Goal: Information Seeking & Learning: Learn about a topic

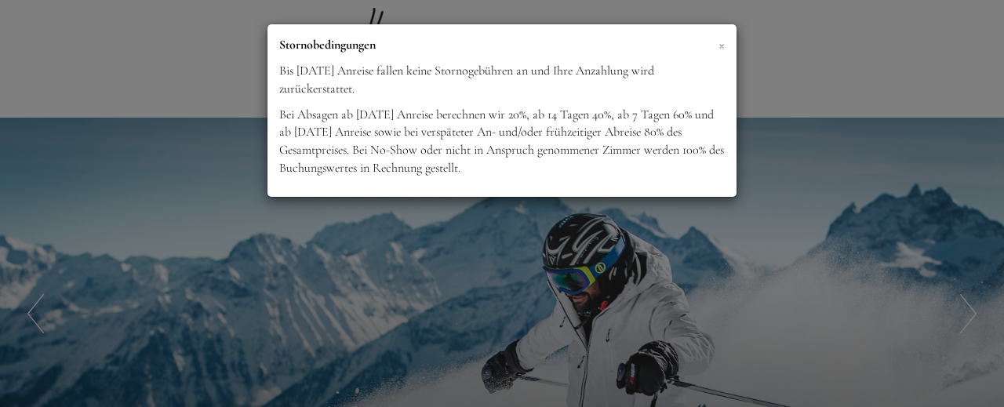
click at [724, 45] on span "×" at bounding box center [722, 45] width 6 height 20
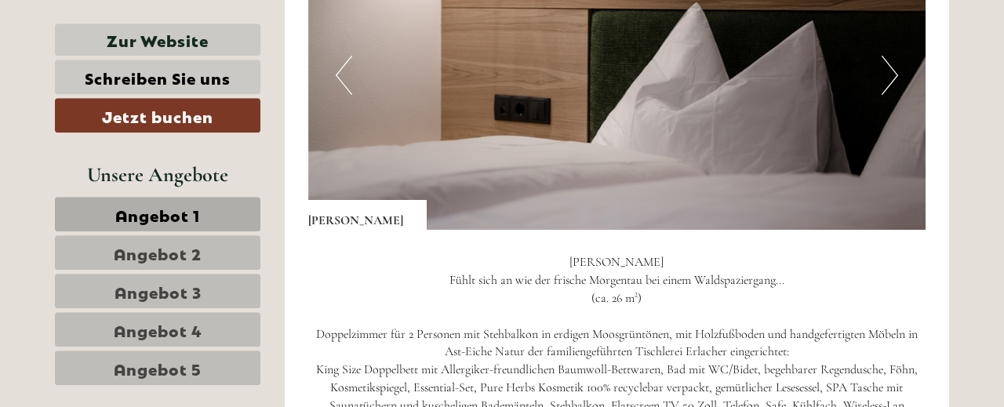
scroll to position [974, 0]
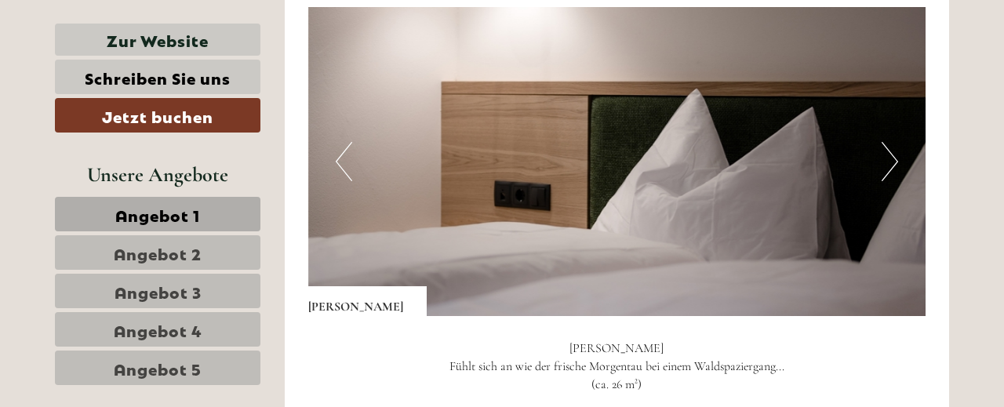
click at [894, 165] on button "Next" at bounding box center [890, 161] width 16 height 39
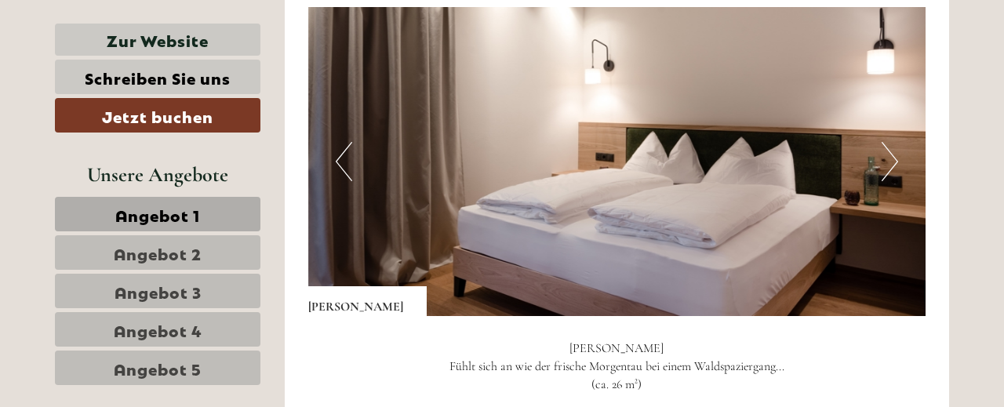
click at [894, 165] on button "Next" at bounding box center [890, 161] width 16 height 39
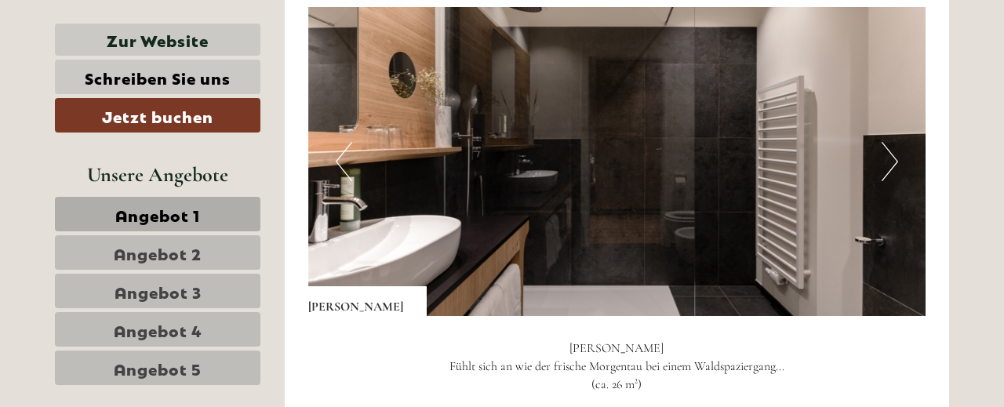
click at [894, 165] on button "Next" at bounding box center [890, 161] width 16 height 39
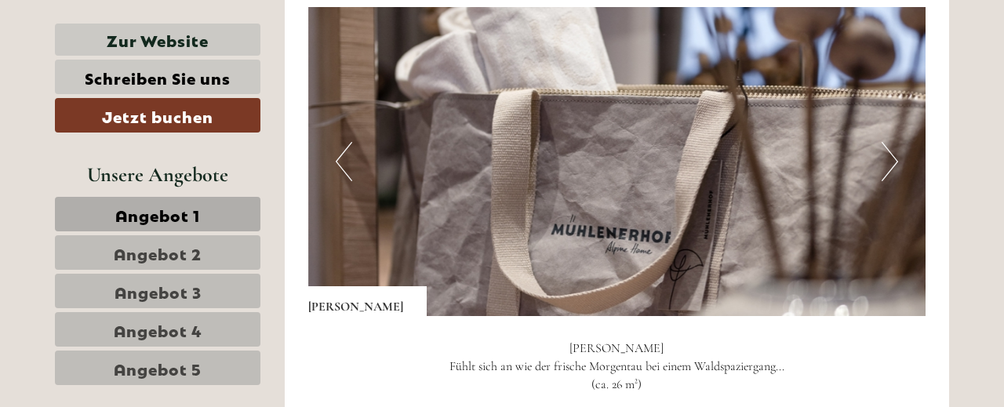
click at [894, 165] on button "Next" at bounding box center [890, 161] width 16 height 39
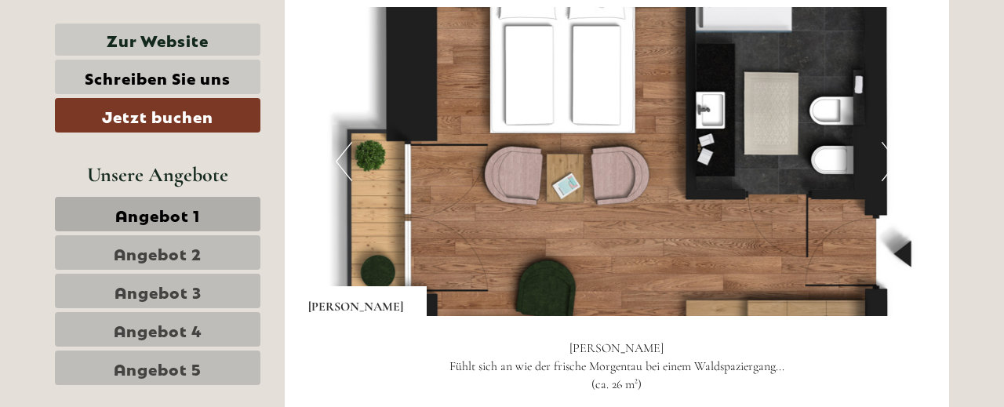
click at [894, 165] on button "Next" at bounding box center [890, 161] width 16 height 39
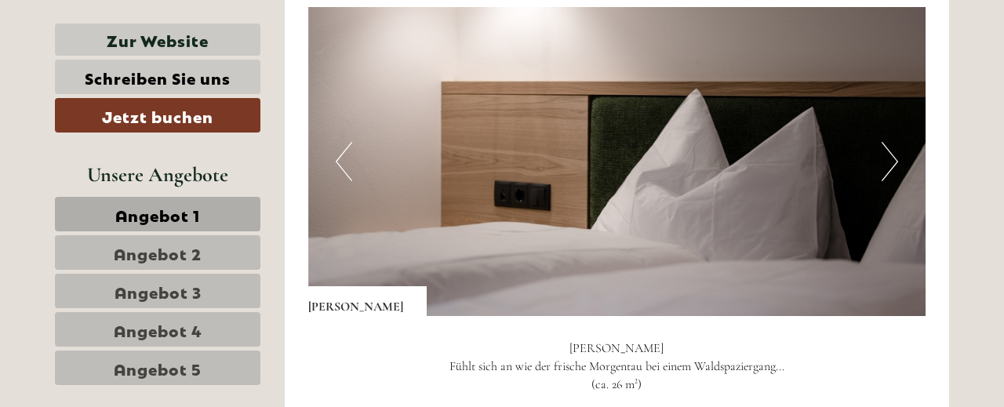
click at [894, 165] on button "Next" at bounding box center [890, 161] width 16 height 39
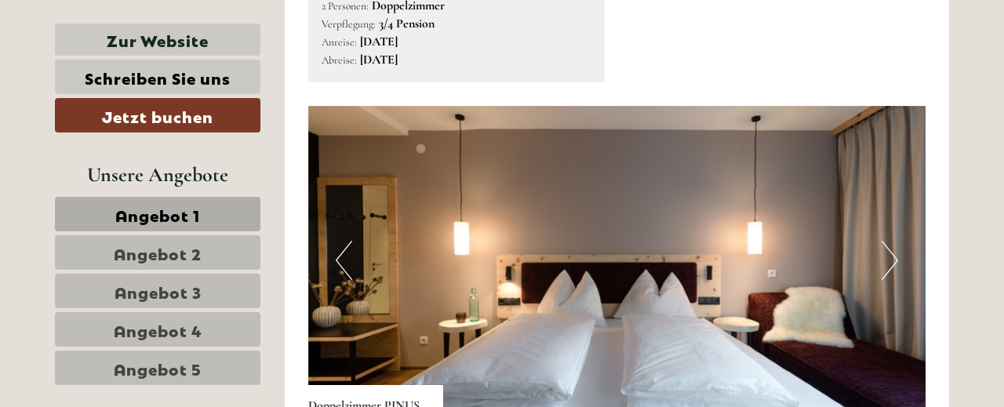
scroll to position [2035, 0]
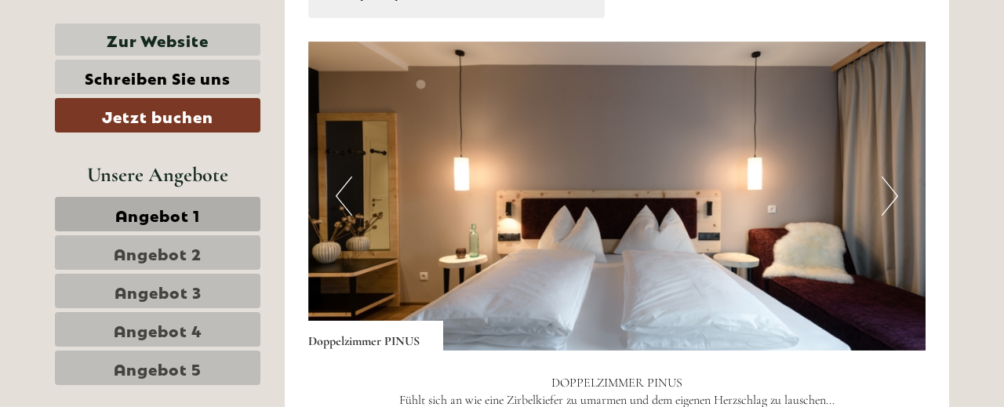
click at [889, 188] on button "Next" at bounding box center [890, 196] width 16 height 39
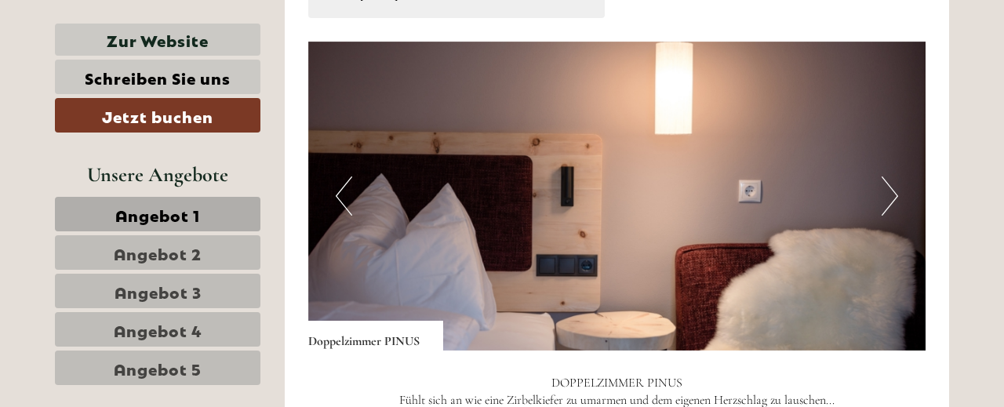
click at [889, 188] on button "Next" at bounding box center [890, 196] width 16 height 39
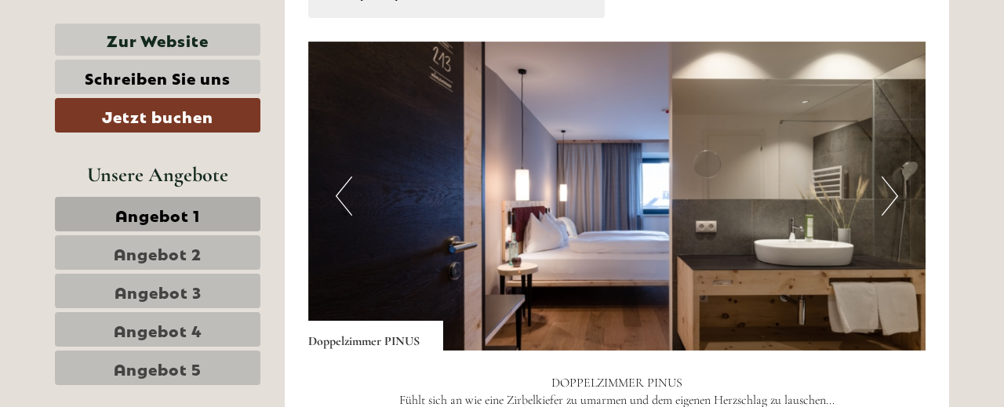
click at [889, 188] on button "Next" at bounding box center [890, 196] width 16 height 39
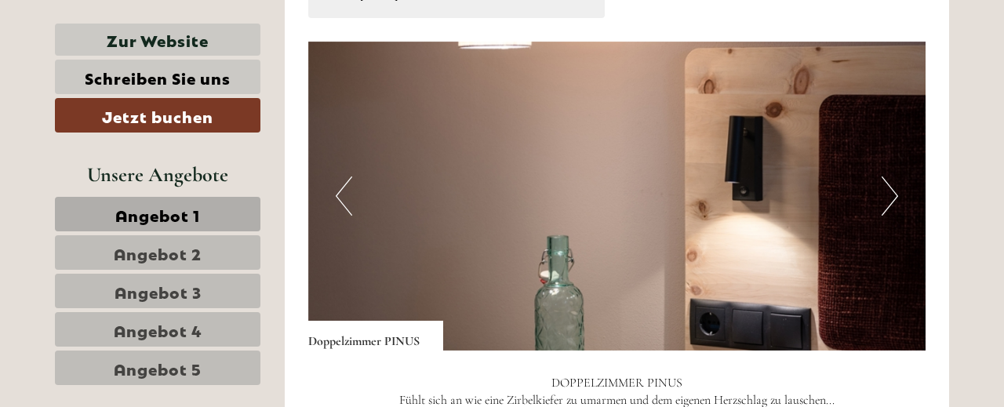
click at [889, 188] on button "Next" at bounding box center [890, 196] width 16 height 39
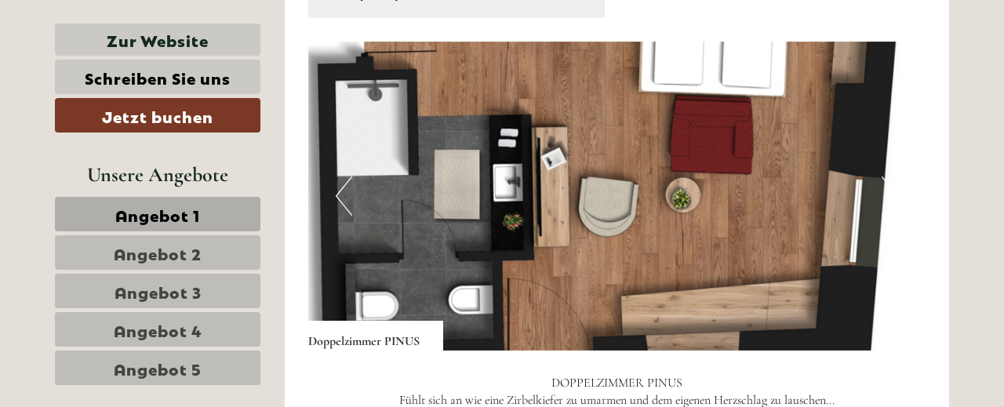
click at [889, 188] on button "Next" at bounding box center [890, 196] width 16 height 39
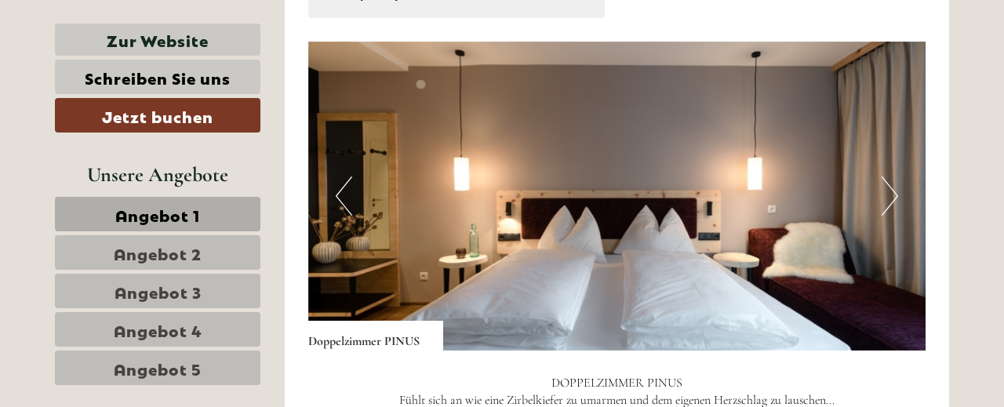
click at [889, 188] on button "Next" at bounding box center [890, 196] width 16 height 39
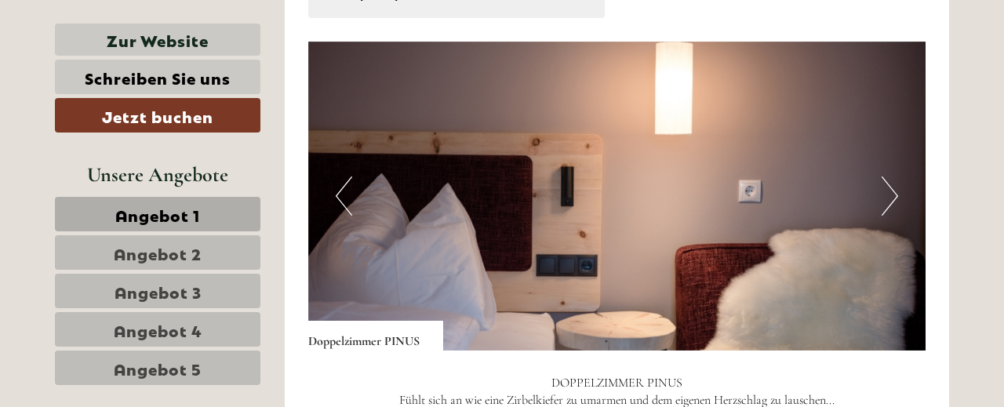
click at [889, 188] on button "Next" at bounding box center [890, 196] width 16 height 39
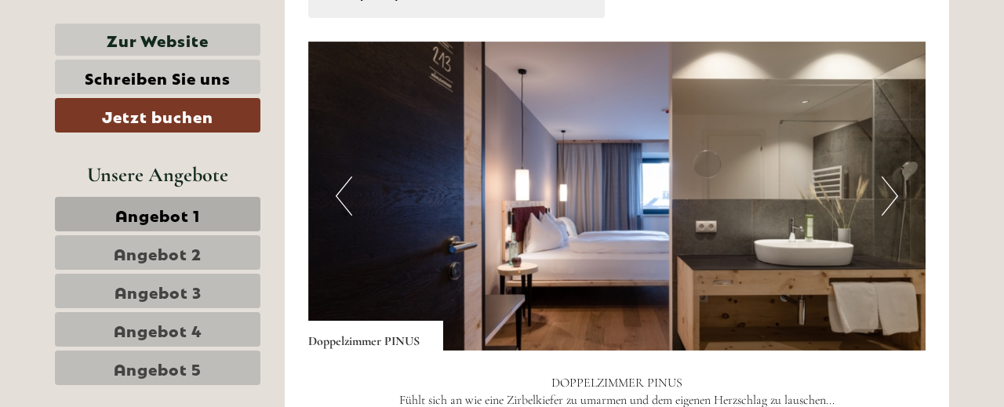
click at [889, 188] on button "Next" at bounding box center [890, 196] width 16 height 39
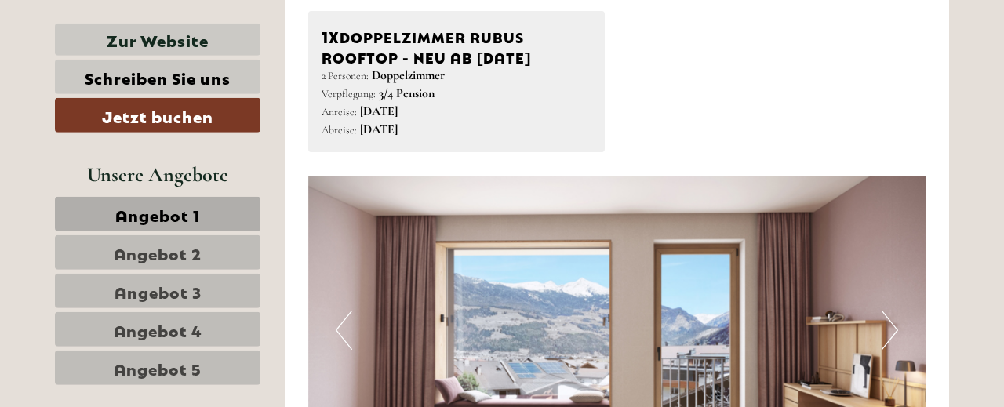
scroll to position [3096, 0]
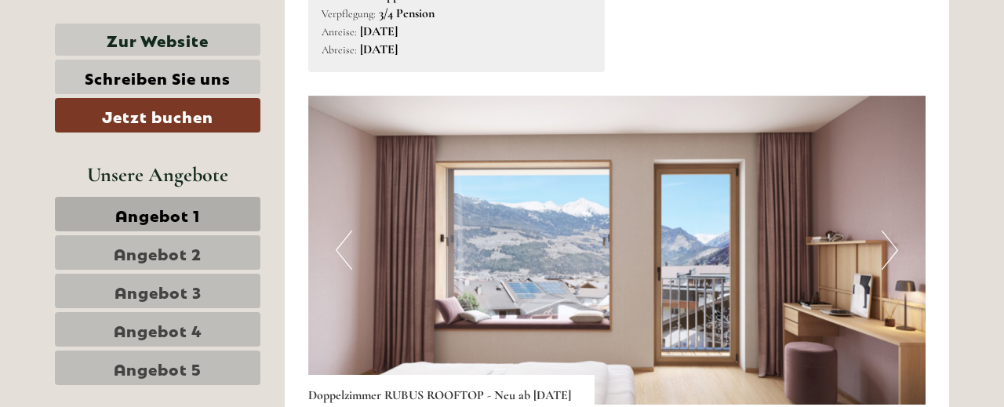
click at [892, 246] on button "Next" at bounding box center [890, 250] width 16 height 39
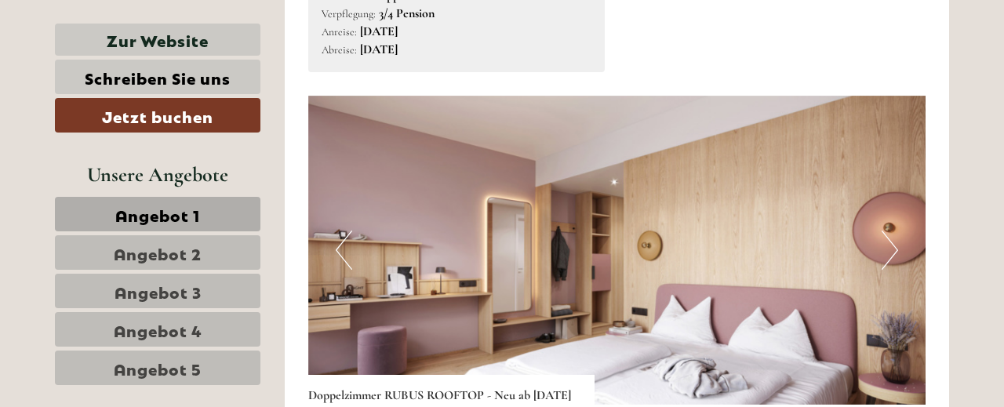
click at [893, 244] on button "Next" at bounding box center [890, 250] width 16 height 39
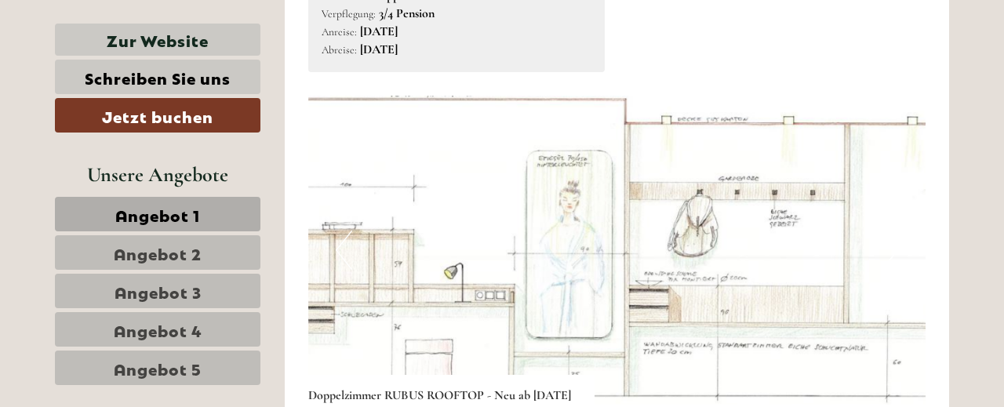
click at [893, 244] on button "Next" at bounding box center [890, 250] width 16 height 39
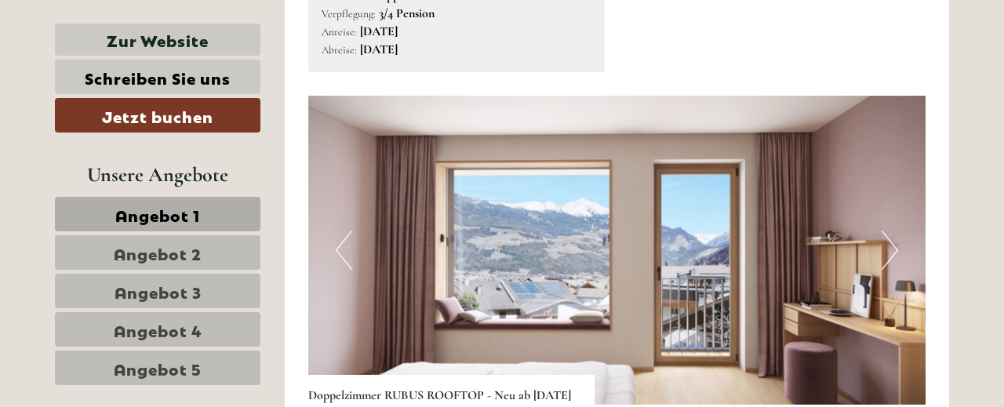
click at [893, 244] on button "Next" at bounding box center [890, 250] width 16 height 39
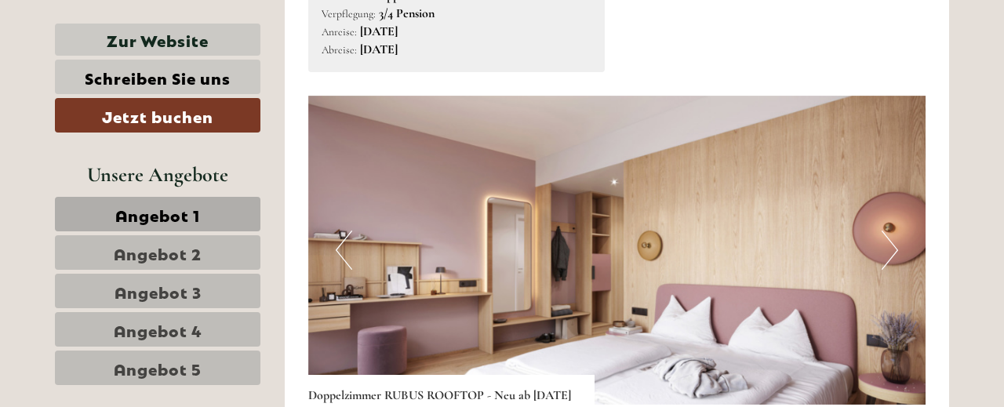
click at [893, 242] on button "Next" at bounding box center [890, 250] width 16 height 39
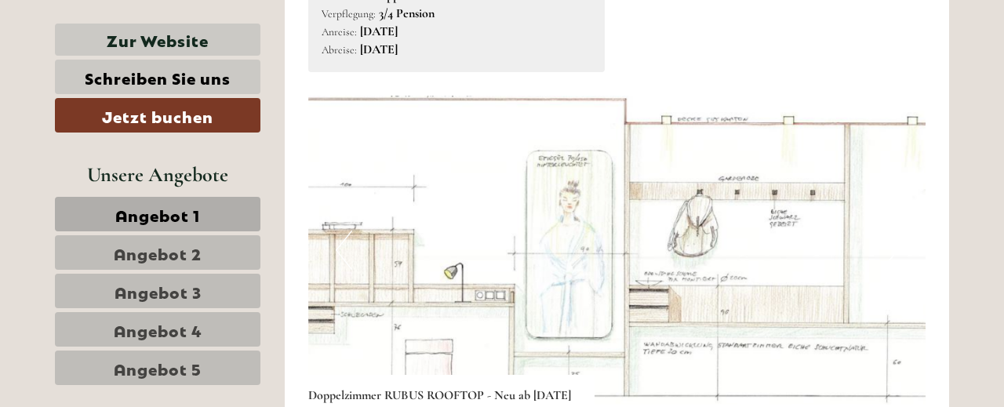
click at [893, 242] on button "Next" at bounding box center [890, 250] width 16 height 39
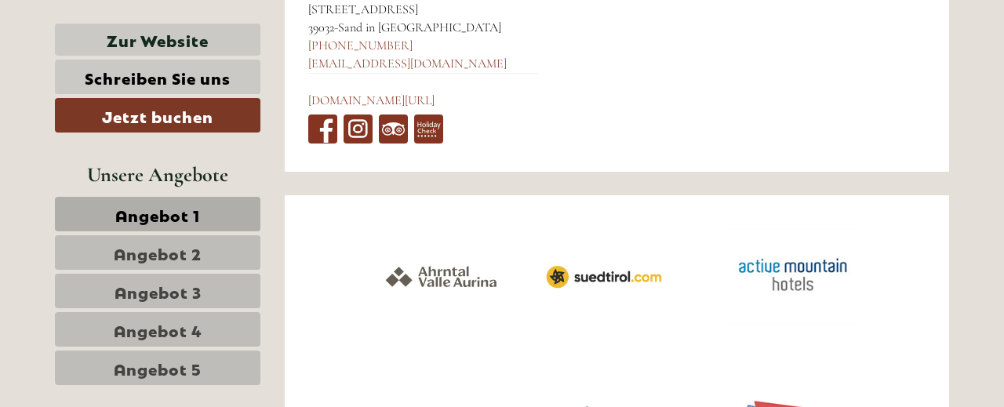
scroll to position [6359, 0]
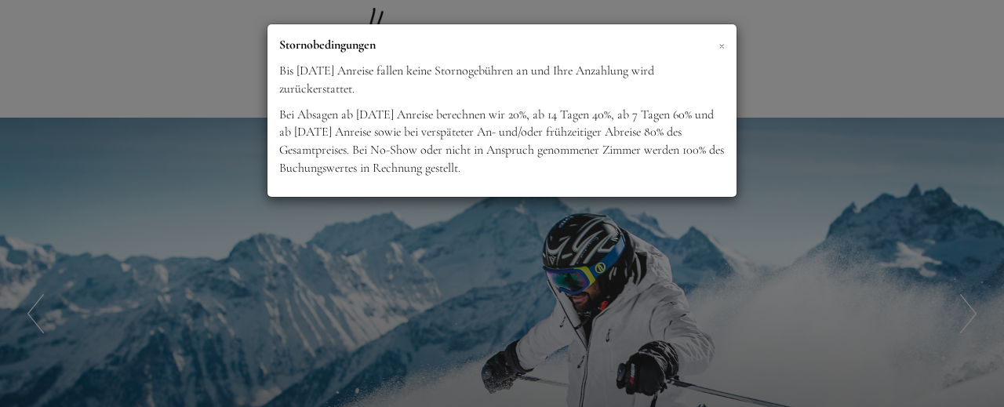
click at [722, 42] on span "×" at bounding box center [722, 45] width 6 height 20
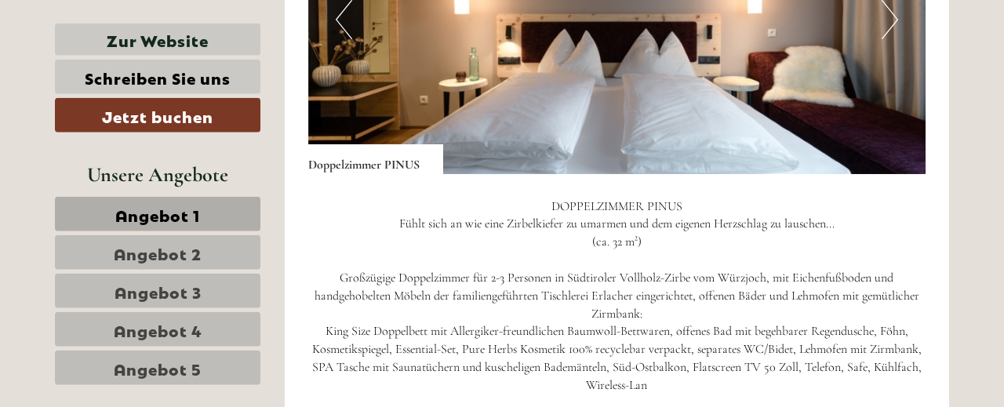
scroll to position [2040, 0]
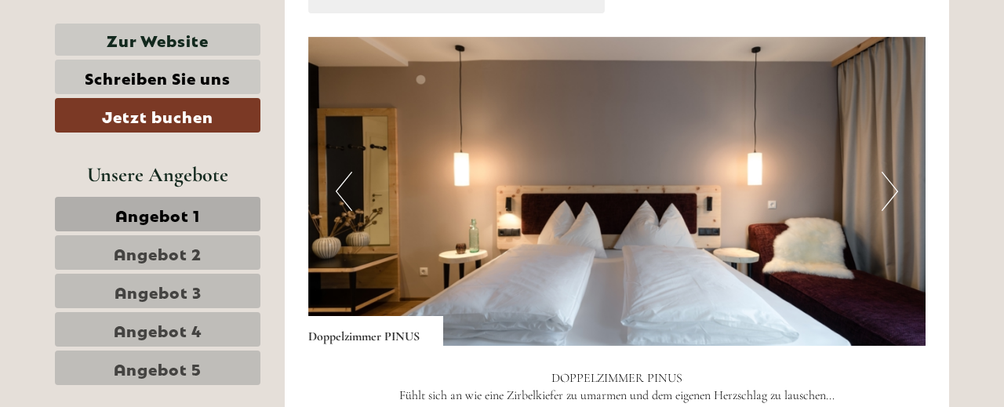
click at [895, 185] on button "Next" at bounding box center [890, 191] width 16 height 39
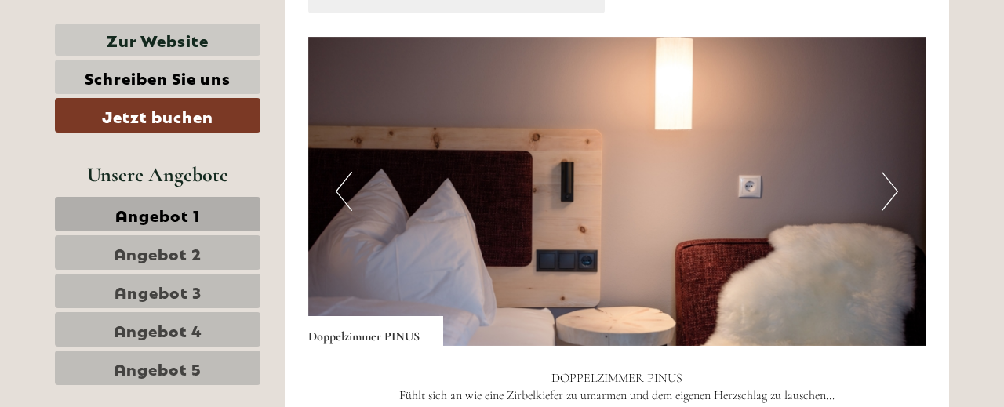
click at [895, 185] on button "Next" at bounding box center [890, 191] width 16 height 39
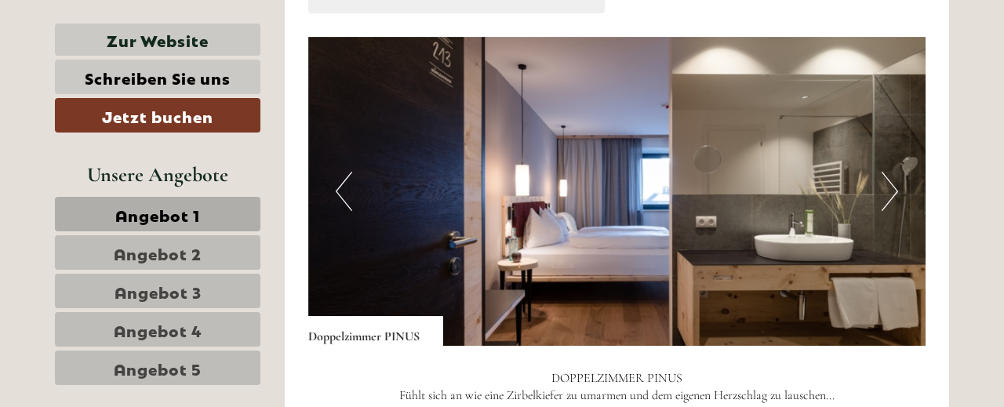
click at [895, 185] on button "Next" at bounding box center [890, 191] width 16 height 39
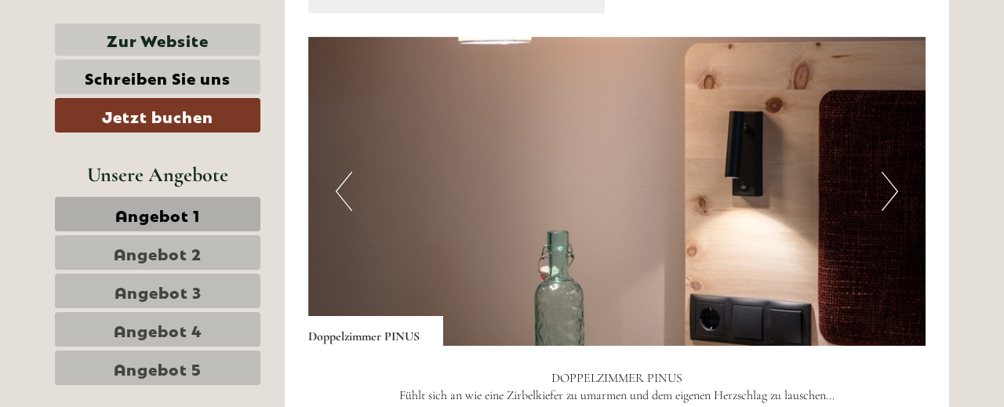
click at [895, 185] on button "Next" at bounding box center [890, 191] width 16 height 39
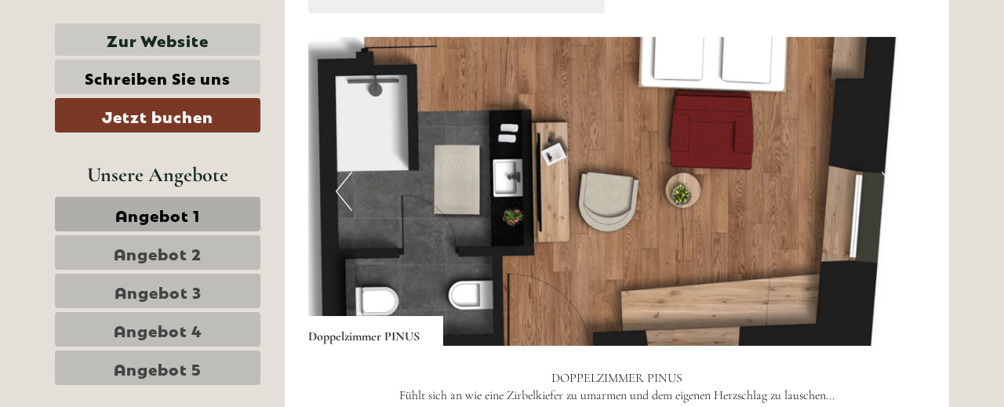
click at [895, 185] on button "Next" at bounding box center [890, 191] width 16 height 39
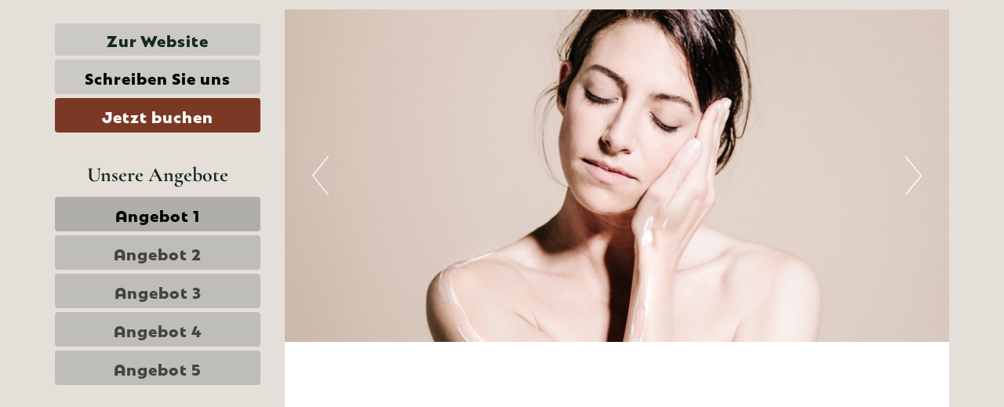
scroll to position [4569, 0]
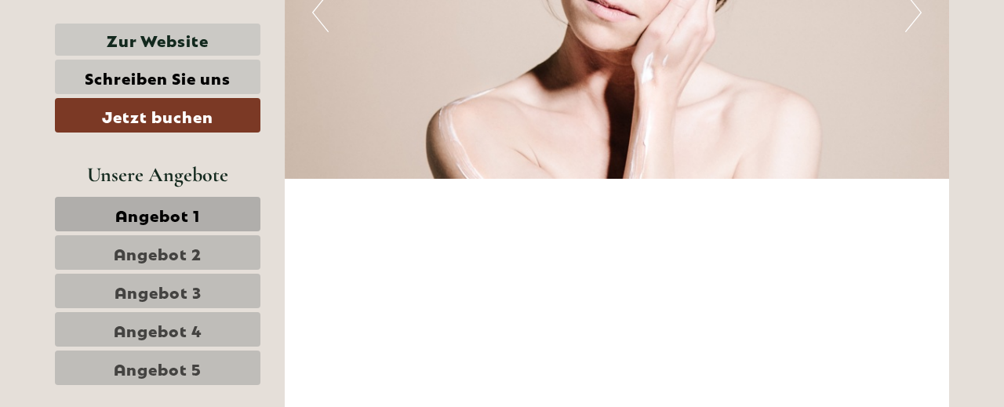
click at [169, 253] on span "Angebot 2" at bounding box center [158, 253] width 88 height 22
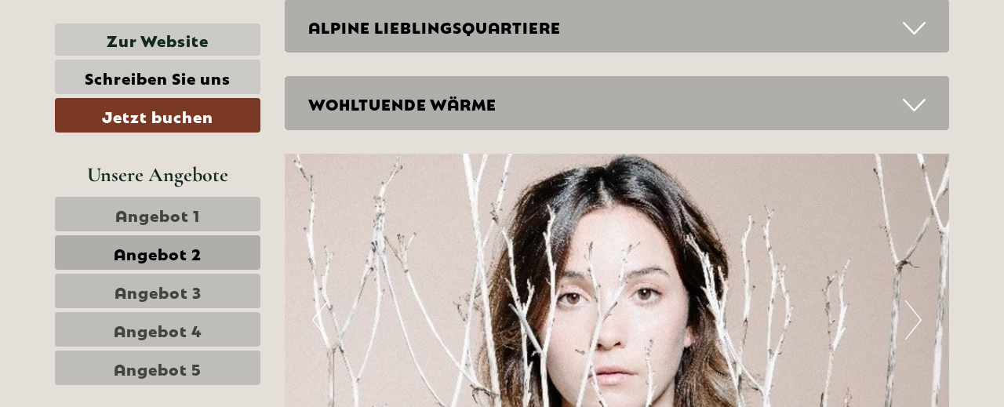
scroll to position [2287, 0]
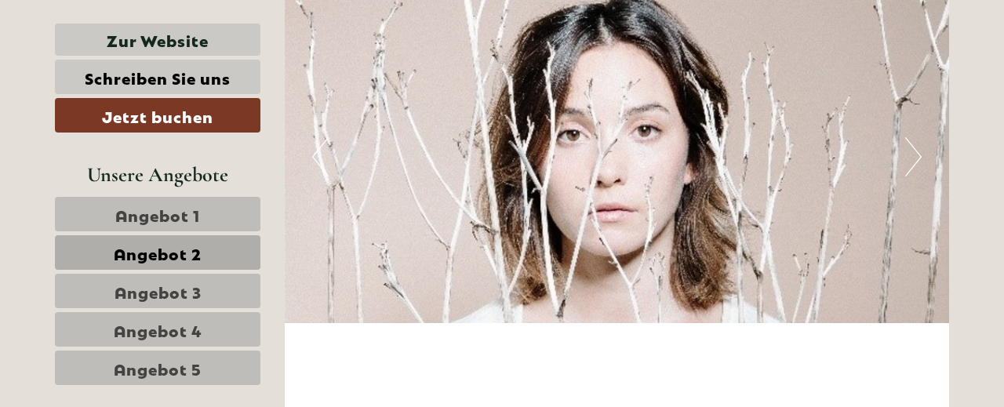
click at [195, 283] on span "Angebot 3" at bounding box center [158, 291] width 87 height 22
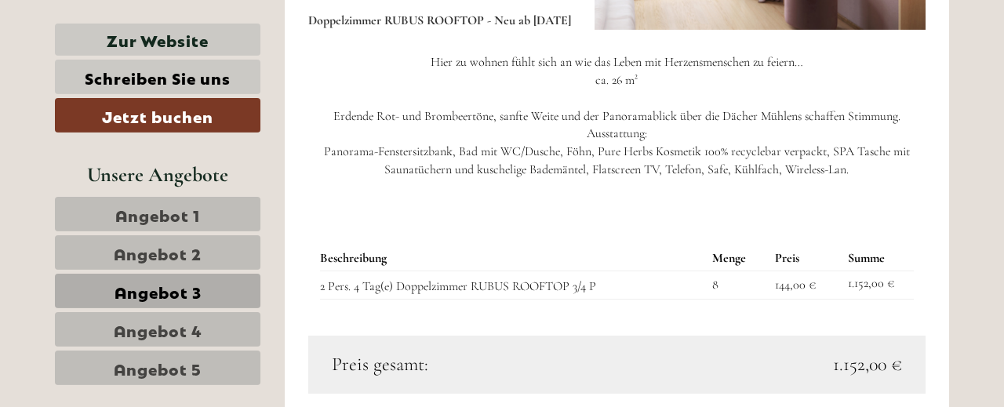
scroll to position [1308, 0]
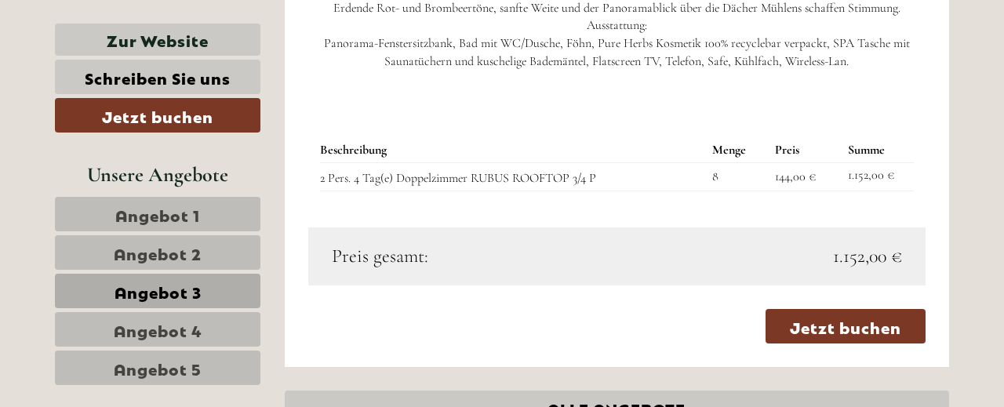
click at [169, 326] on span "Angebot 4" at bounding box center [158, 330] width 89 height 22
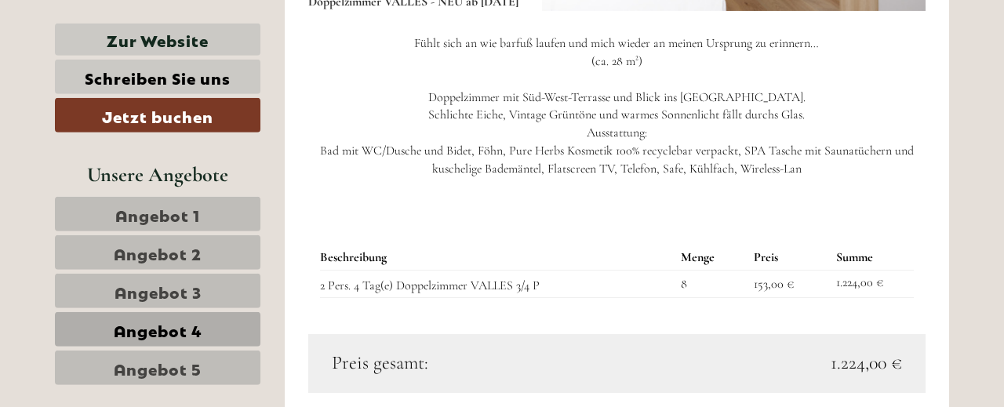
scroll to position [1307, 0]
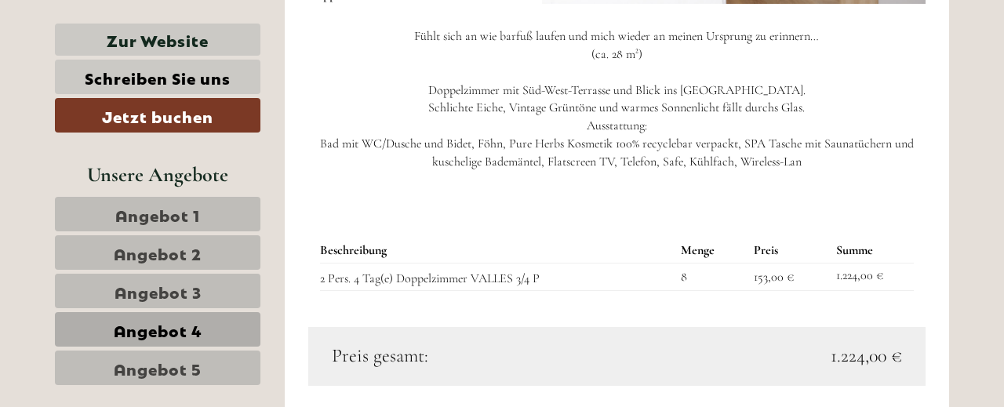
click at [198, 362] on span "Angebot 5" at bounding box center [158, 368] width 88 height 22
